Goal: Find specific page/section

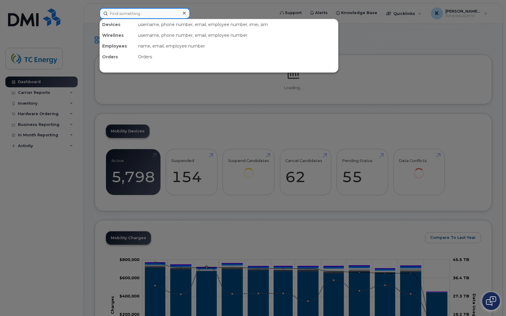
click at [150, 13] on input at bounding box center [145, 13] width 91 height 11
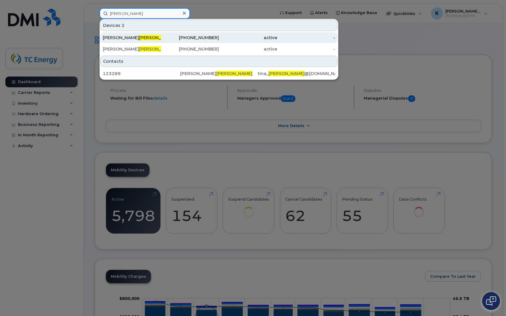
type input "[PERSON_NAME]"
click at [139, 38] on span "[PERSON_NAME]" at bounding box center [157, 37] width 36 height 5
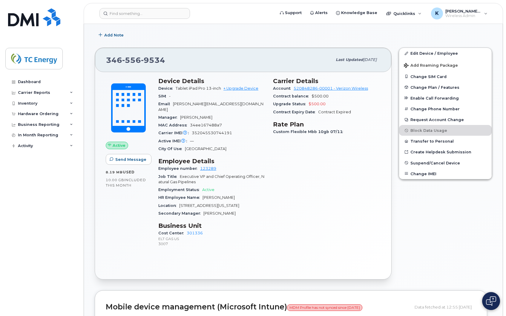
scroll to position [149, 0]
